Goal: Information Seeking & Learning: Learn about a topic

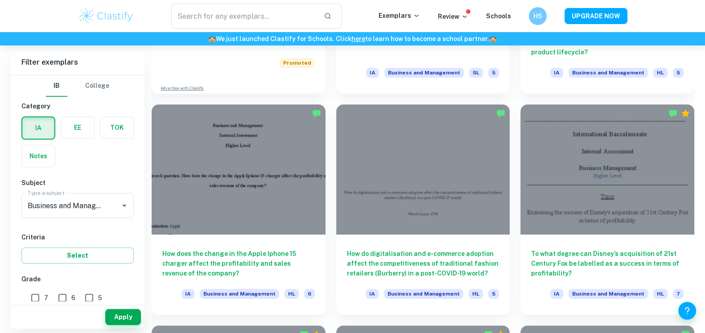
scroll to position [865, 0]
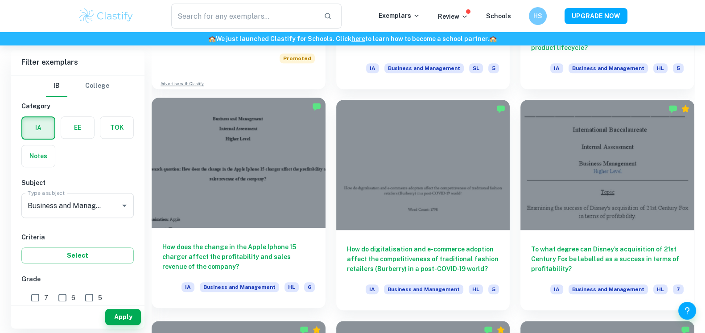
click at [234, 253] on h6 "How does the change in the Apple Iphone 15 charger affect the profitability and…" at bounding box center [238, 256] width 153 height 29
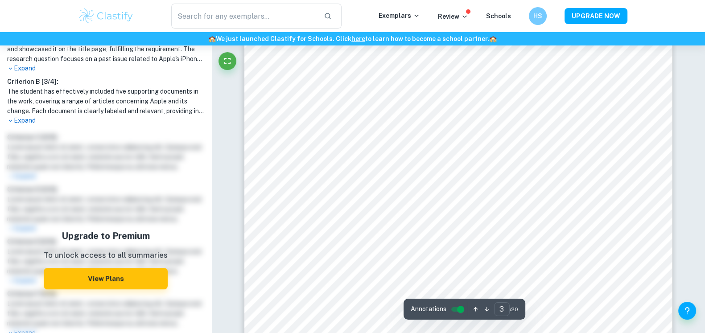
scroll to position [1637, 0]
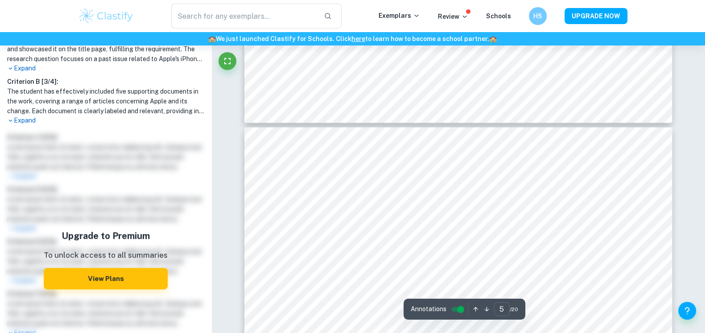
type input "4"
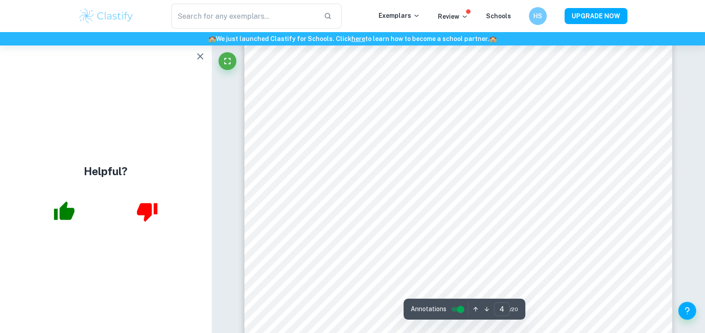
scroll to position [0, 0]
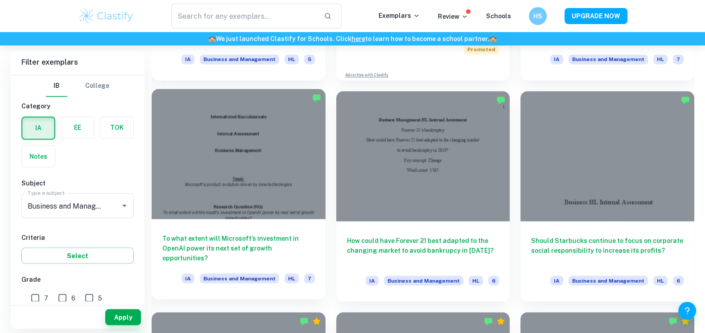
scroll to position [1980, 0]
click at [283, 170] on div at bounding box center [239, 154] width 174 height 130
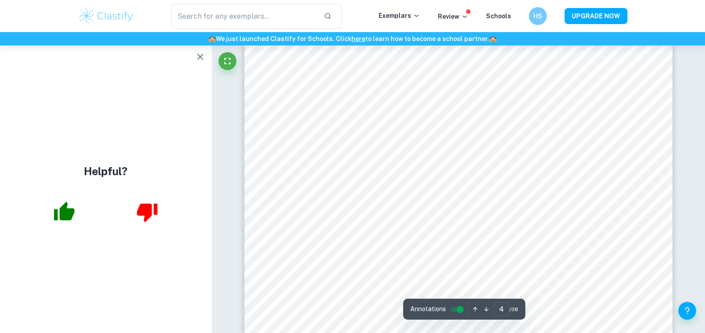
scroll to position [1872, 0]
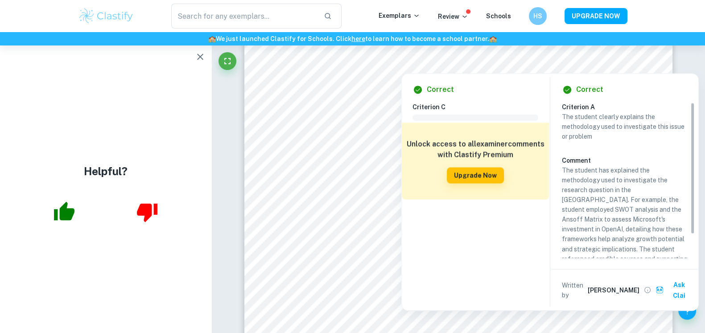
click at [487, 98] on div "Correct Criterion C Comment Unlock access to all examiner comments with Clastif…" at bounding box center [475, 192] width 147 height 237
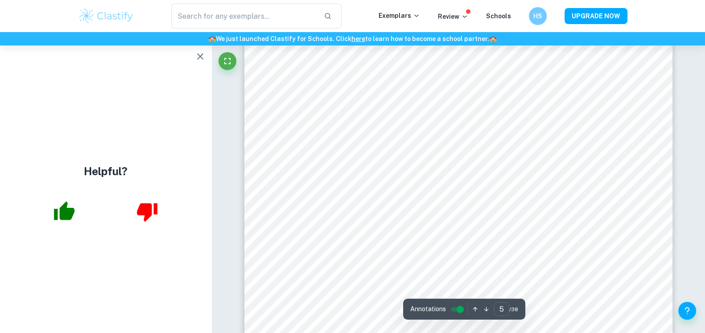
scroll to position [2594, 0]
type input "4"
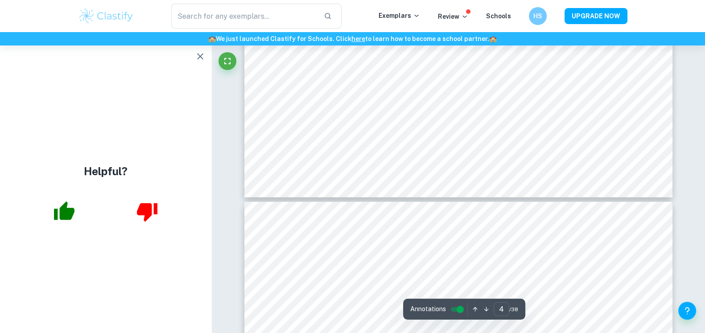
scroll to position [2213, 0]
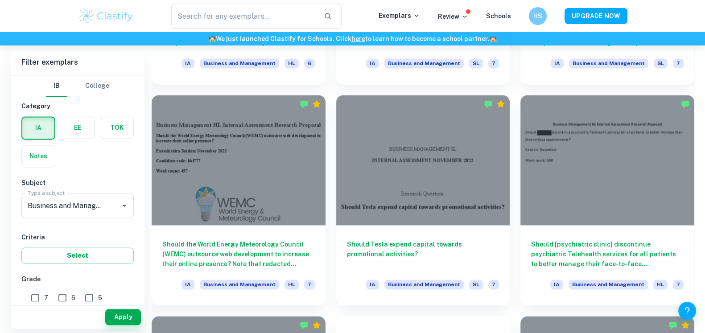
scroll to position [5967, 0]
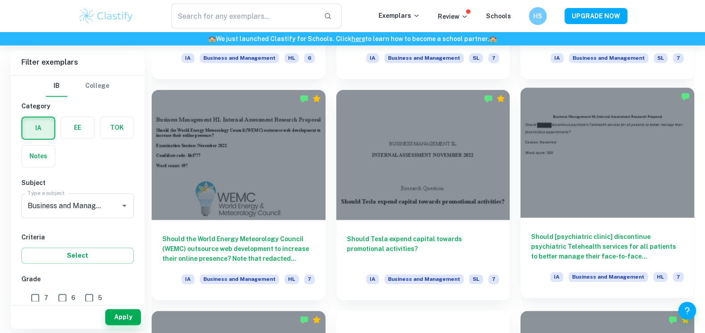
click at [616, 253] on h6 "Should [psychiatric clinic] discontinue psychiatric Telehealth services for all…" at bounding box center [607, 246] width 153 height 29
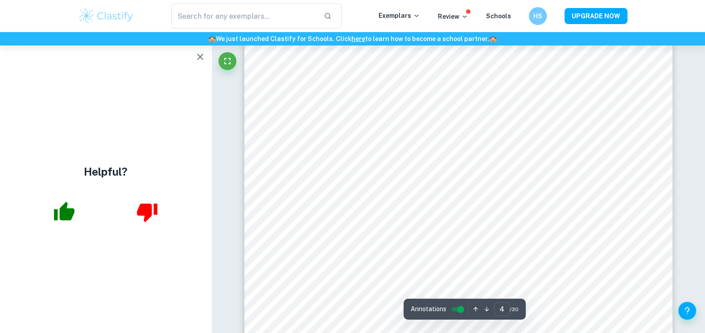
scroll to position [1993, 0]
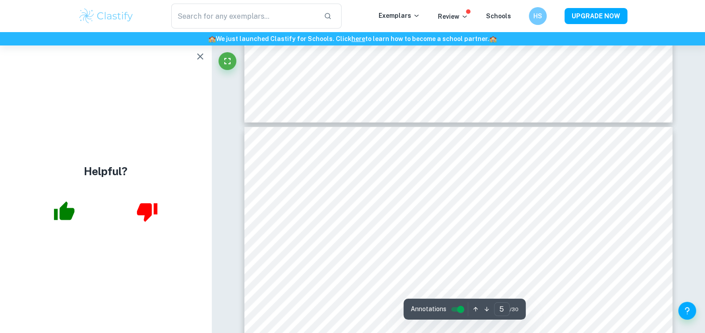
type input "6"
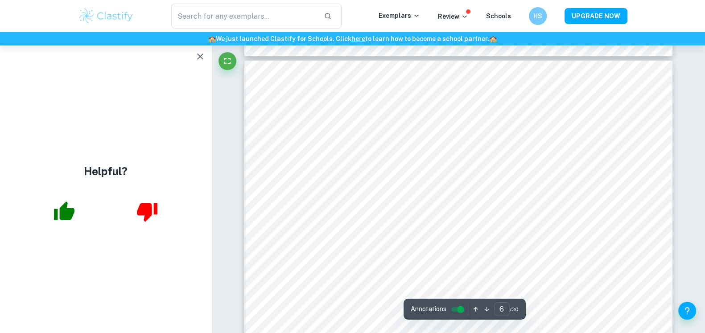
scroll to position [3206, 0]
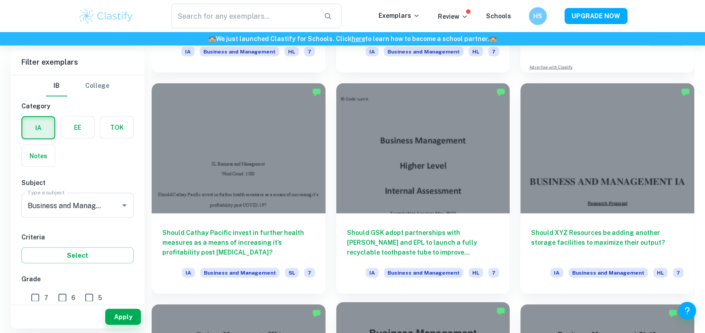
scroll to position [6633, 0]
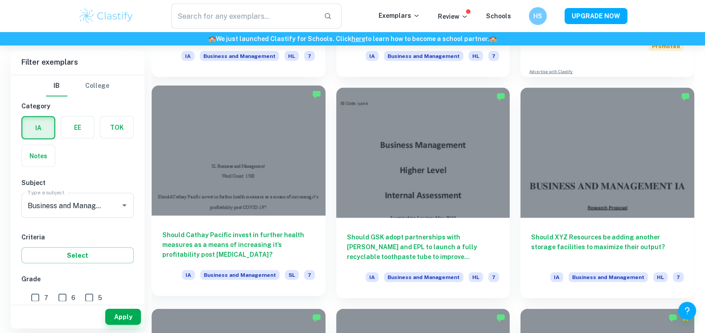
click at [255, 242] on h6 "Should Cathay Pacific invest in further health measures as a means of increasin…" at bounding box center [238, 244] width 153 height 29
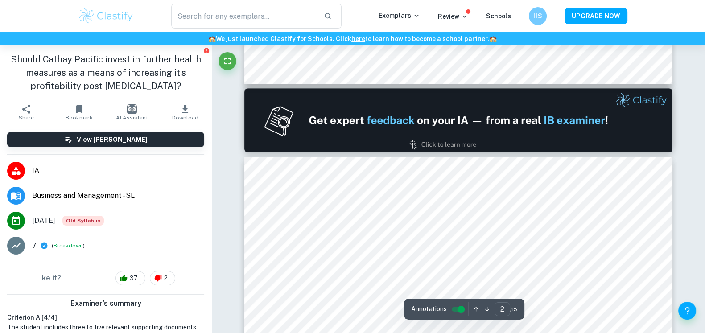
scroll to position [634, 0]
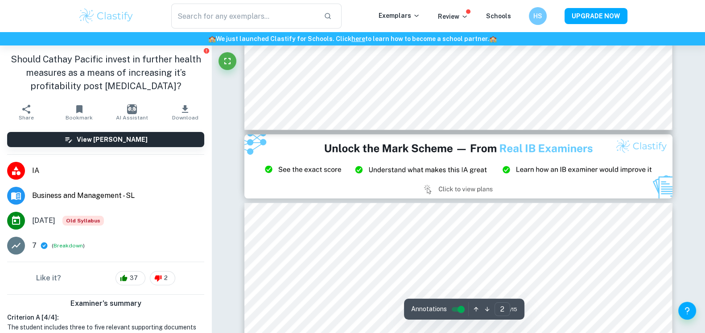
type input "3"
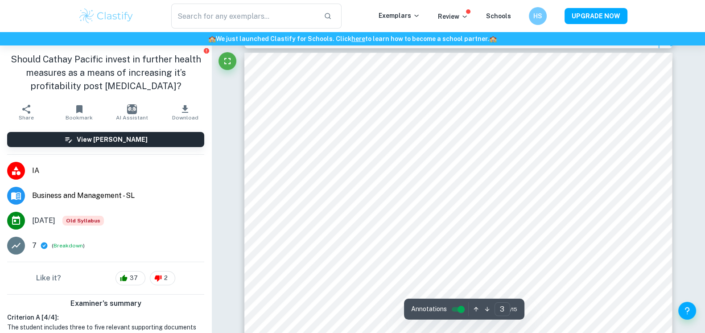
scroll to position [1365, 0]
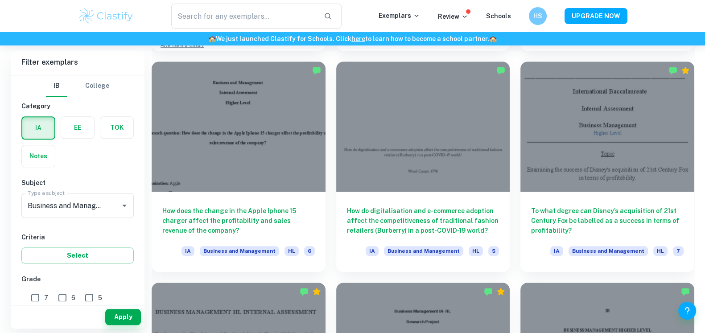
scroll to position [894, 0]
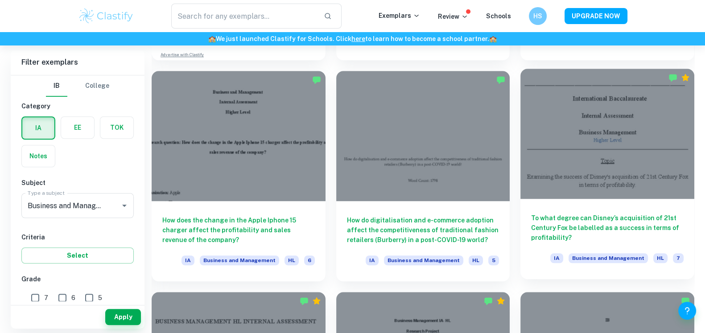
click at [611, 171] on div at bounding box center [608, 134] width 174 height 130
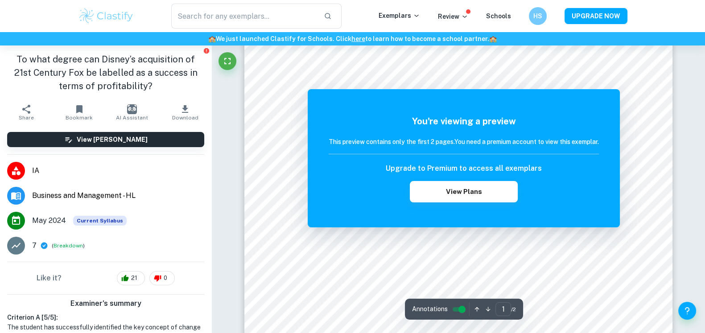
scroll to position [206, 0]
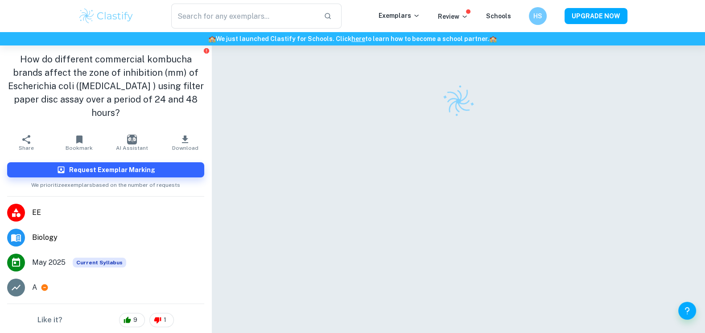
scroll to position [45, 0]
